Goal: Information Seeking & Learning: Learn about a topic

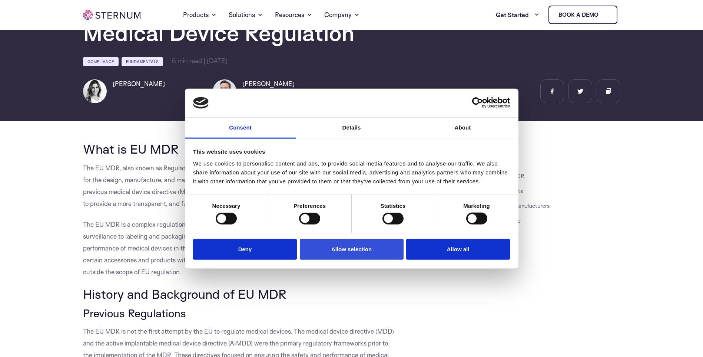
click at [329, 251] on button "Allow selection" at bounding box center [352, 248] width 104 height 21
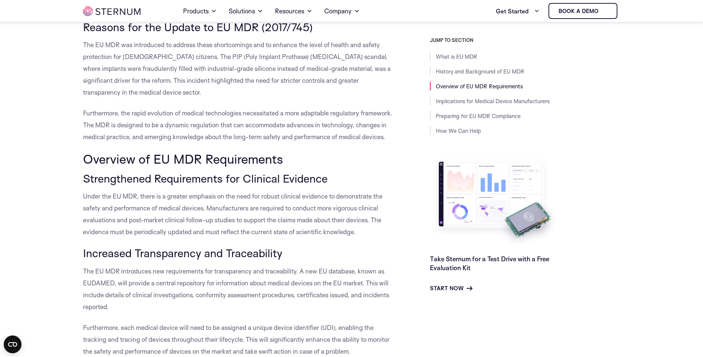
scroll to position [441, 0]
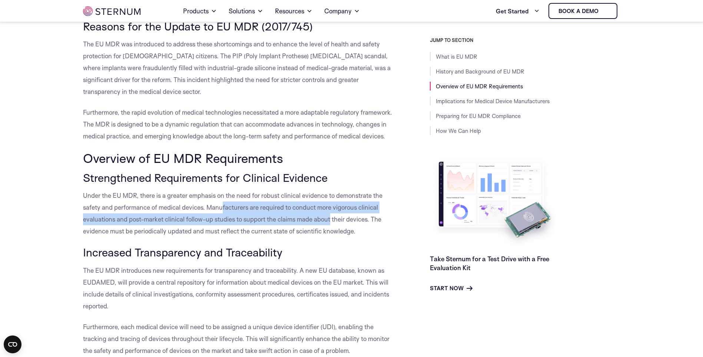
drag, startPoint x: 223, startPoint y: 210, endPoint x: 333, endPoint y: 214, distance: 110.6
click at [333, 214] on p "Under the EU MDR, there is a greater emphasis on the need for robust clinical e…" at bounding box center [240, 212] width 314 height 47
drag, startPoint x: 333, startPoint y: 214, endPoint x: 241, endPoint y: 211, distance: 92.4
click at [241, 211] on p "Under the EU MDR, there is a greater emphasis on the need for robust clinical e…" at bounding box center [240, 212] width 314 height 47
drag, startPoint x: 171, startPoint y: 213, endPoint x: 187, endPoint y: 215, distance: 15.8
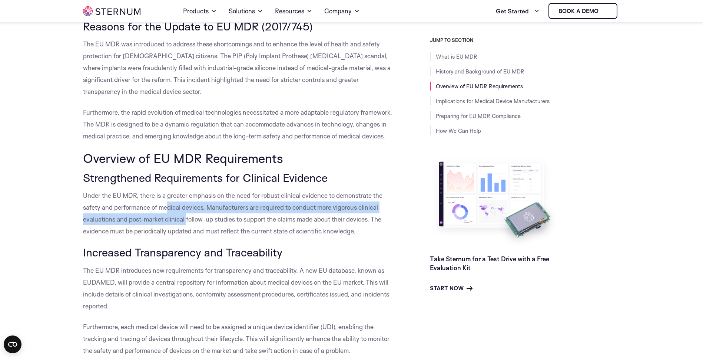
click at [187, 215] on p "Under the EU MDR, there is a greater emphasis on the need for robust clinical e…" at bounding box center [240, 212] width 314 height 47
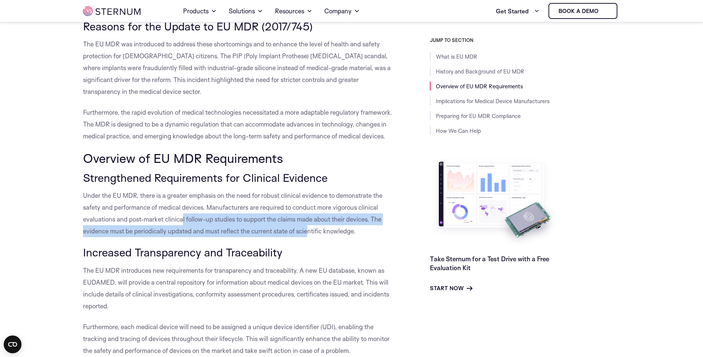
drag, startPoint x: 188, startPoint y: 218, endPoint x: 310, endPoint y: 230, distance: 122.6
click at [310, 230] on p "Under the EU MDR, there is a greater emphasis on the need for robust clinical e…" at bounding box center [240, 212] width 314 height 47
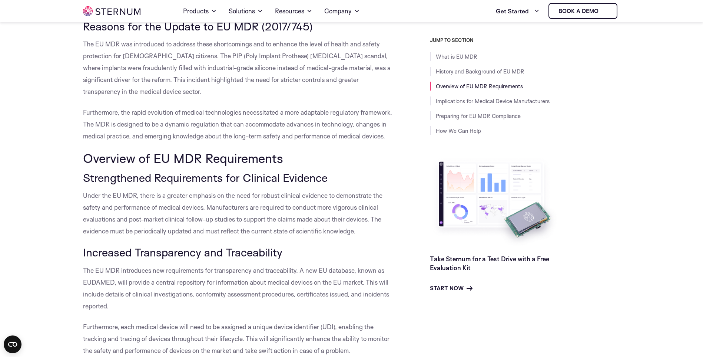
click at [163, 202] on p "Under the EU MDR, there is a greater emphasis on the need for robust clinical e…" at bounding box center [240, 212] width 314 height 47
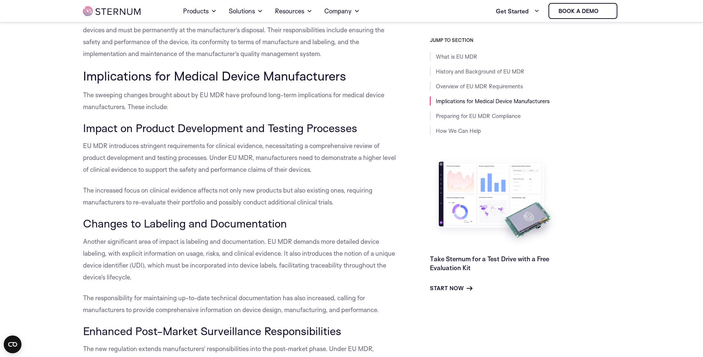
scroll to position [913, 0]
